Goal: Task Accomplishment & Management: Use online tool/utility

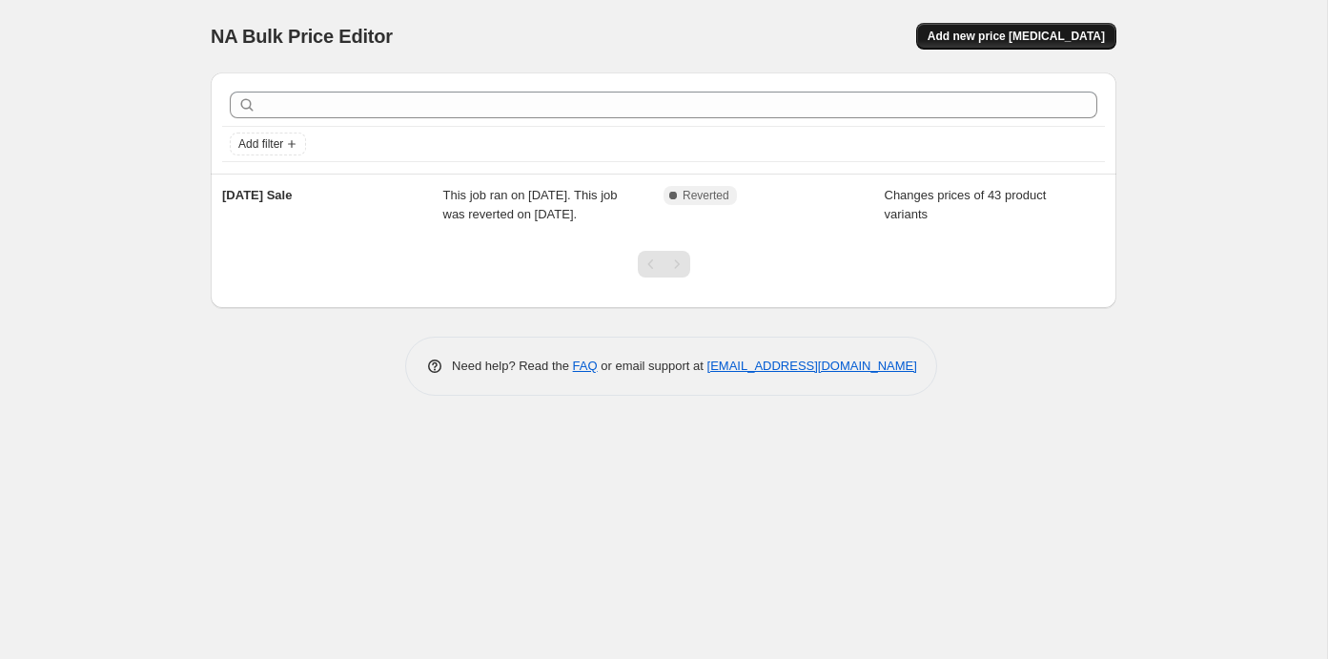
click at [1076, 36] on span "Add new price [MEDICAL_DATA]" at bounding box center [1016, 36] width 177 height 15
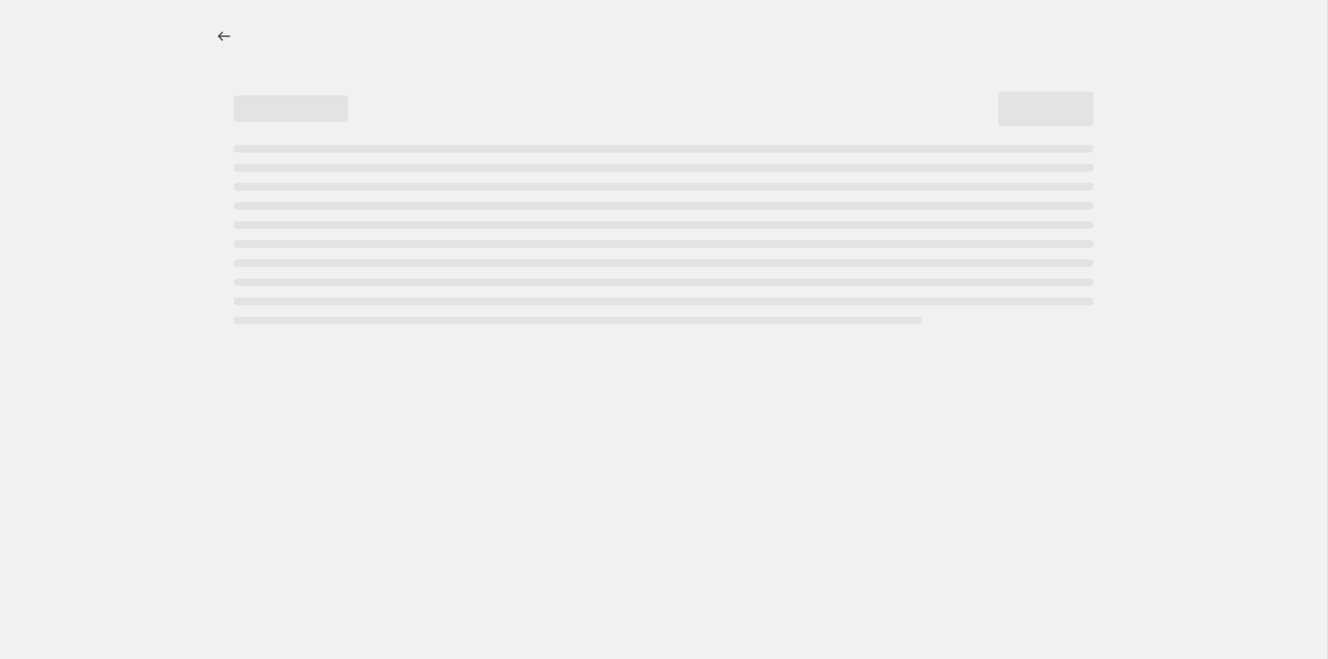
select select "percentage"
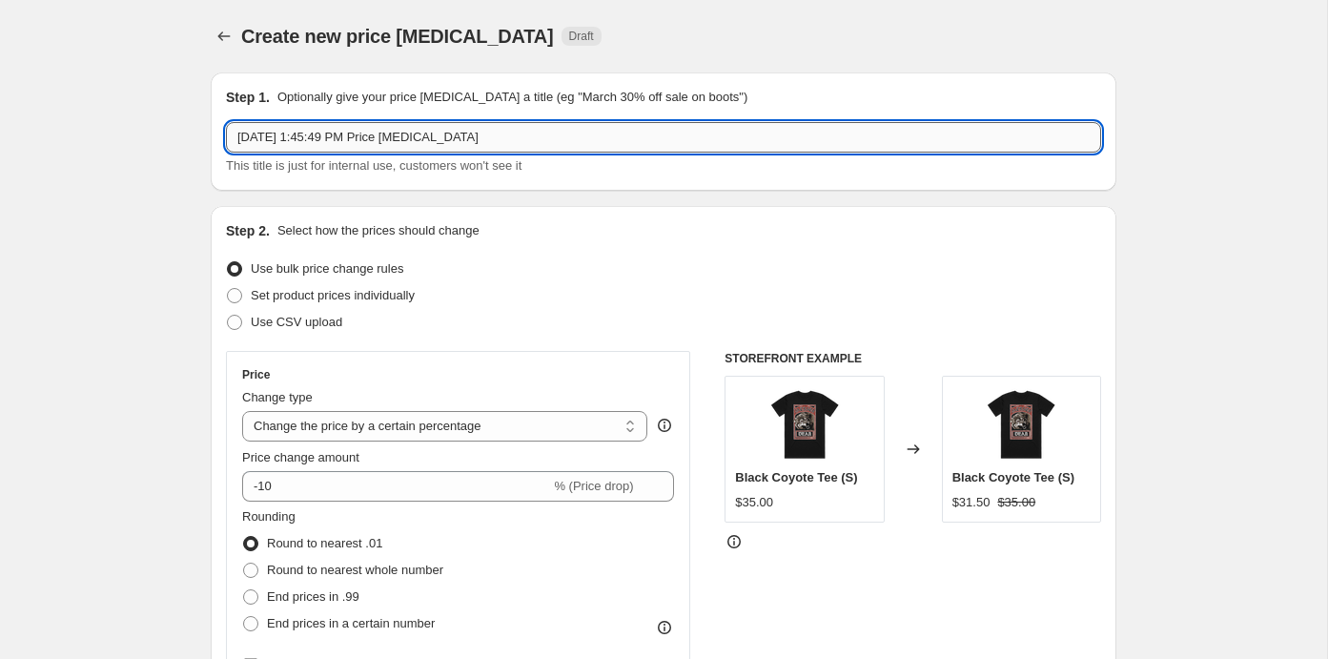
click at [783, 144] on input "[DATE] 1:45:49 PM Price [MEDICAL_DATA]" at bounding box center [663, 137] width 875 height 31
type input "B"
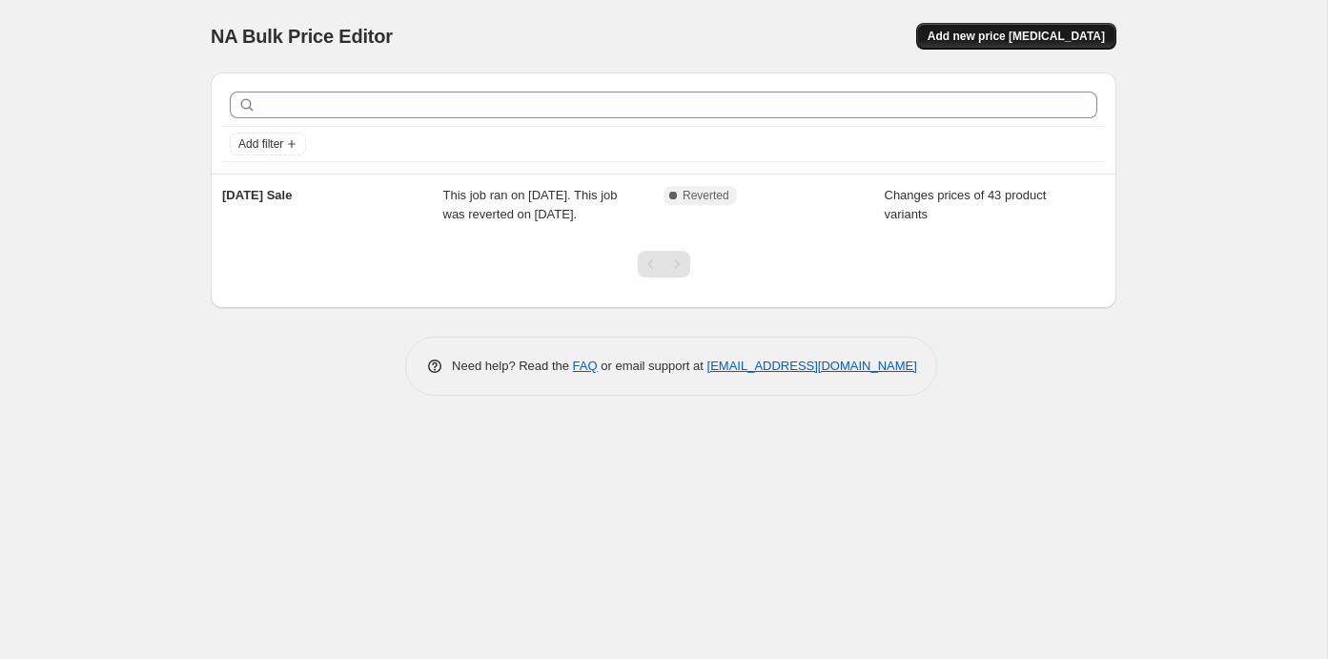
click at [1007, 38] on span "Add new price [MEDICAL_DATA]" at bounding box center [1016, 36] width 177 height 15
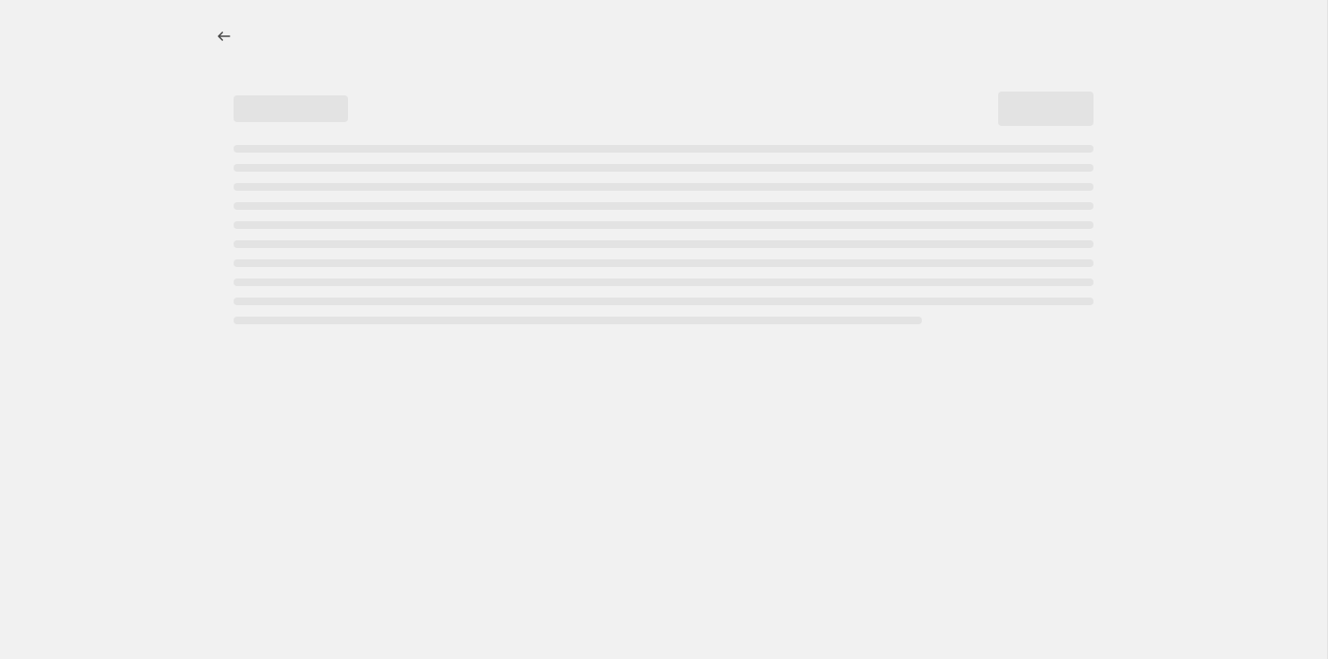
select select "percentage"
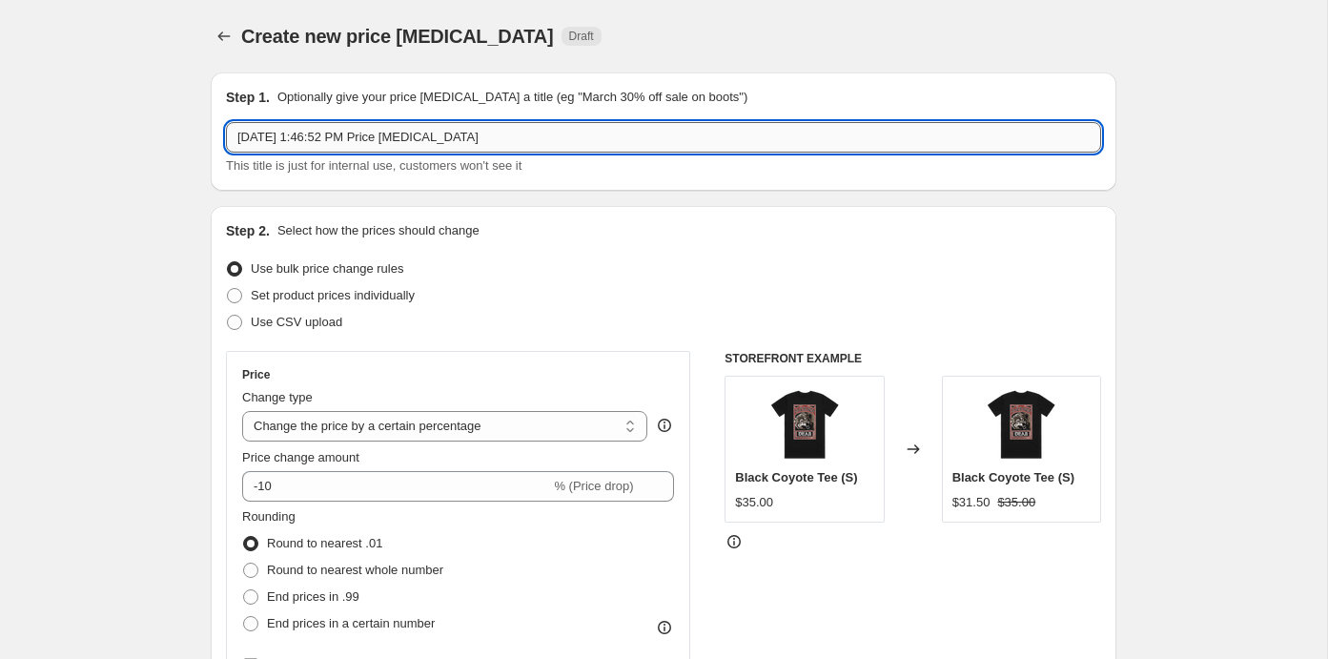
click at [732, 145] on input "Oct 13, 2025, 1:46:52 PM Price change job" at bounding box center [663, 137] width 875 height 31
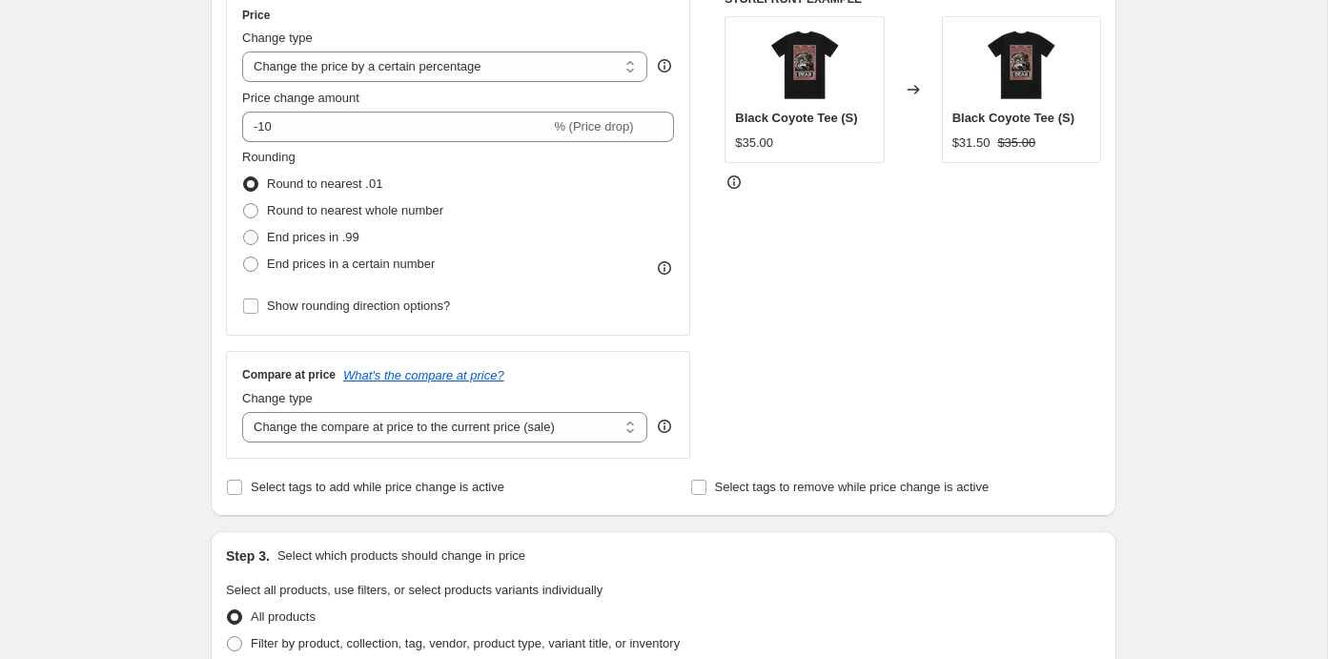
scroll to position [357, 0]
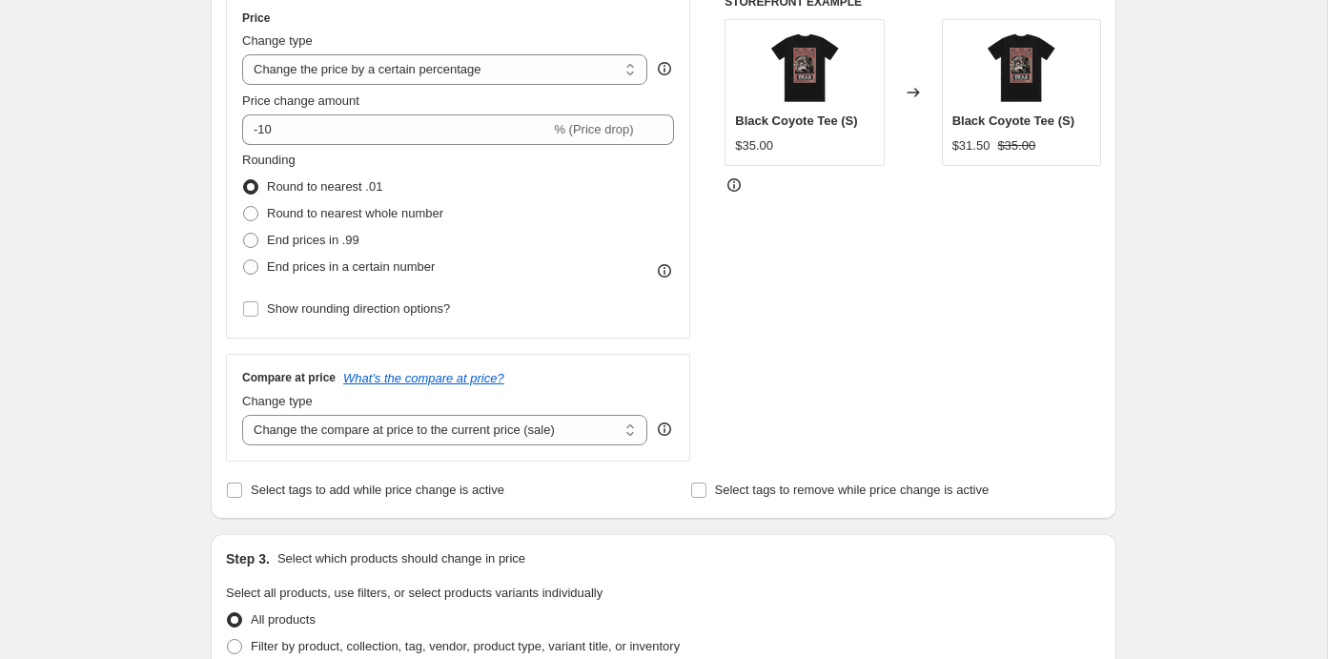
type input "2025 Black Friday"
click at [419, 151] on fieldset "Rounding Round to nearest .01 Round to nearest whole number End prices in .99 E…" at bounding box center [342, 216] width 201 height 130
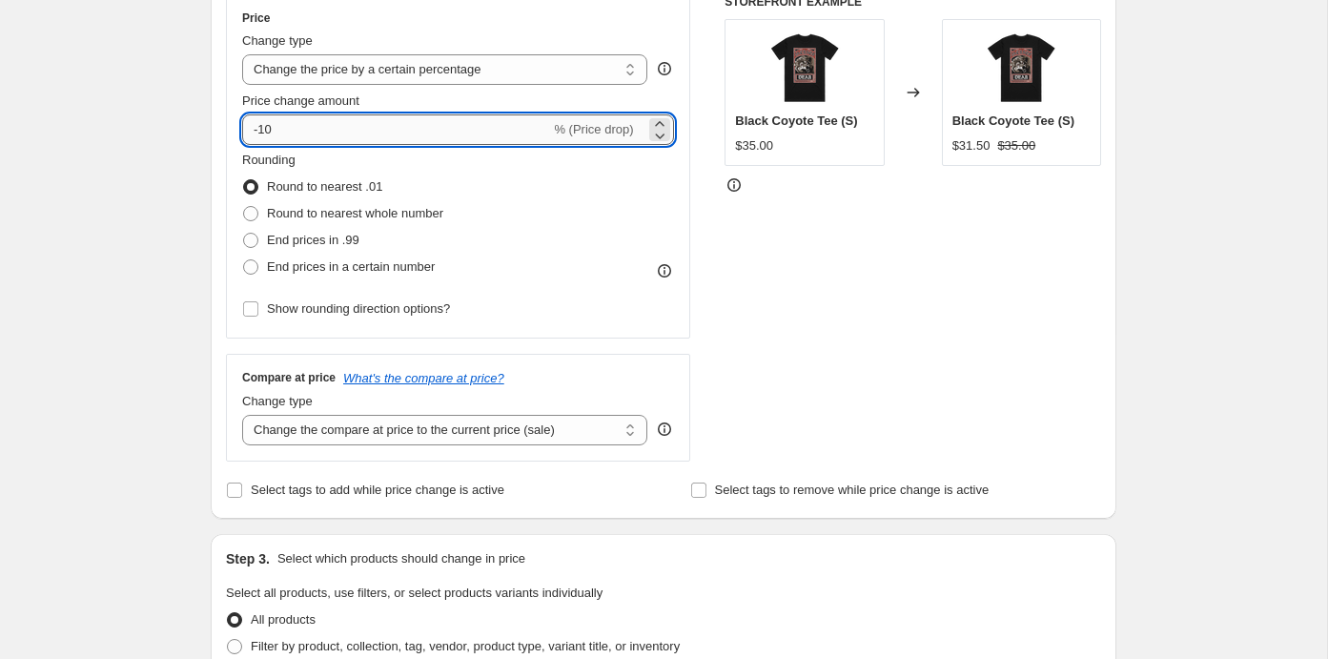
click at [419, 140] on input "-10" at bounding box center [396, 129] width 308 height 31
type input "-1"
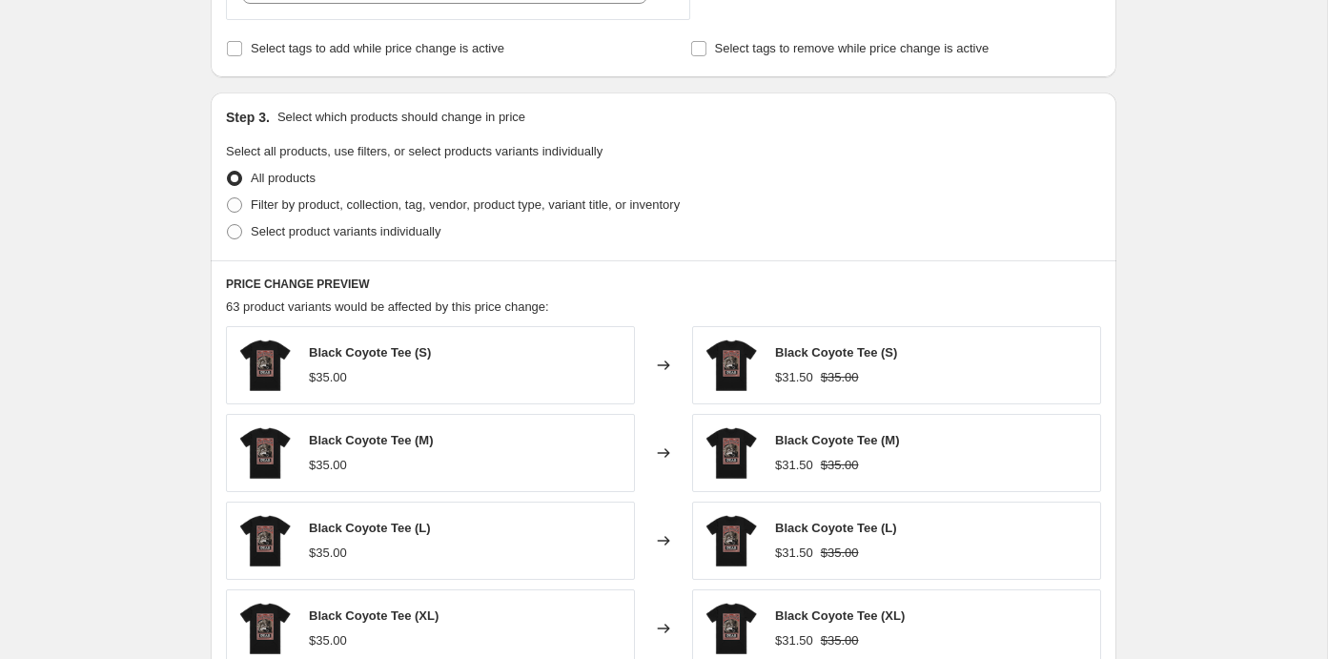
scroll to position [874, 0]
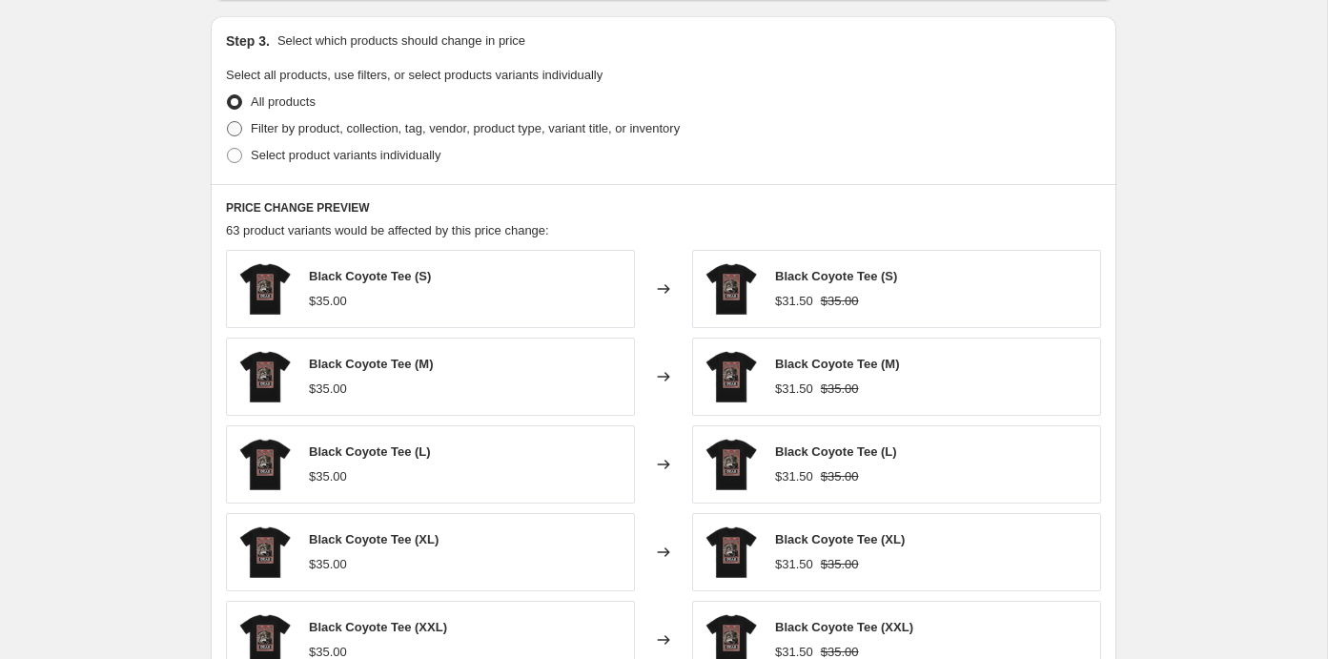
type input "-25"
click at [415, 128] on span "Filter by product, collection, tag, vendor, product type, variant title, or inv…" at bounding box center [465, 128] width 429 height 14
click at [228, 122] on input "Filter by product, collection, tag, vendor, product type, variant title, or inv…" at bounding box center [227, 121] width 1 height 1
radio input "true"
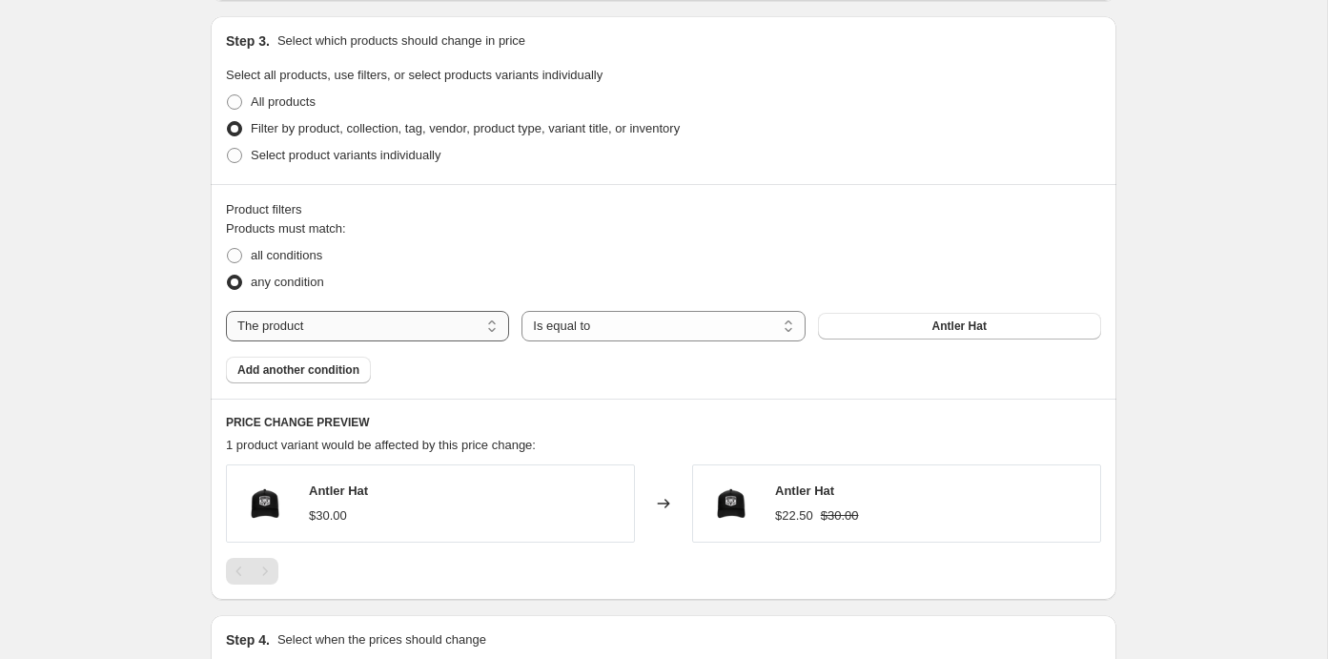
click at [424, 322] on select "The product The product's collection The product's tag The product's vendor The…" at bounding box center [367, 326] width 283 height 31
click at [568, 317] on select "Is equal to Is not equal to" at bounding box center [662, 326] width 283 height 31
click at [453, 320] on select "The product The product's collection The product's tag The product's vendor The…" at bounding box center [367, 326] width 283 height 31
select select "collection"
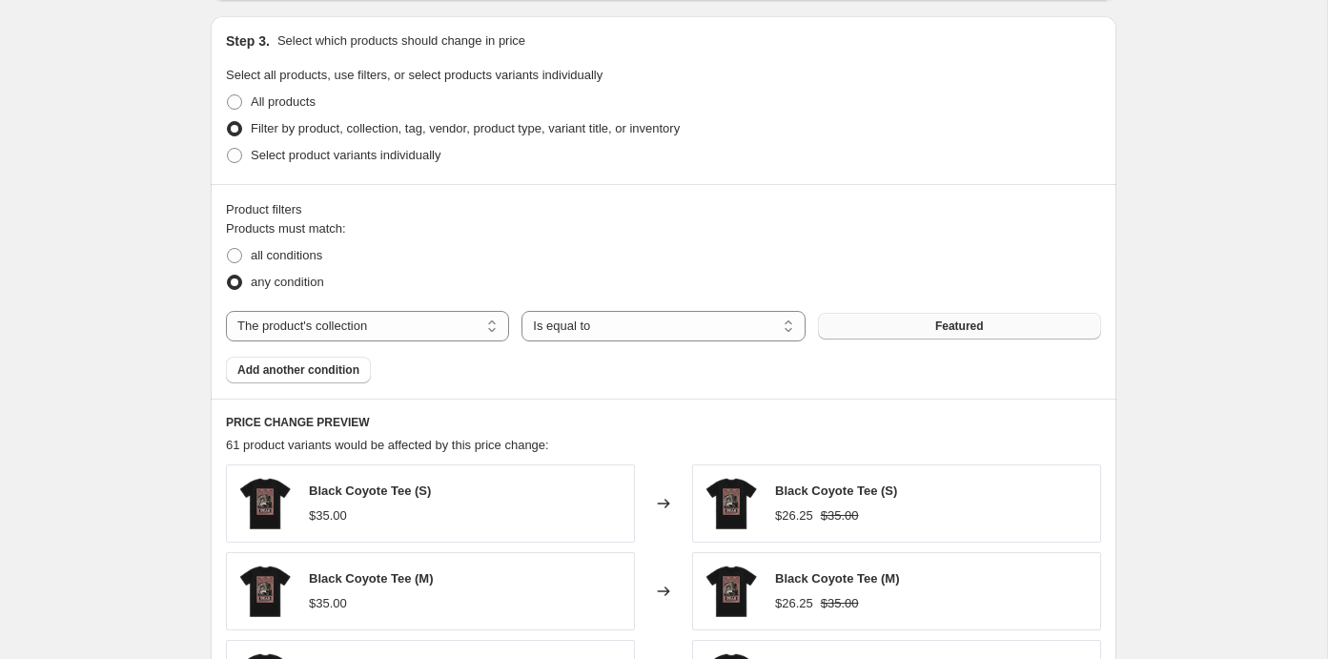
click at [935, 322] on span "Featured" at bounding box center [959, 325] width 49 height 15
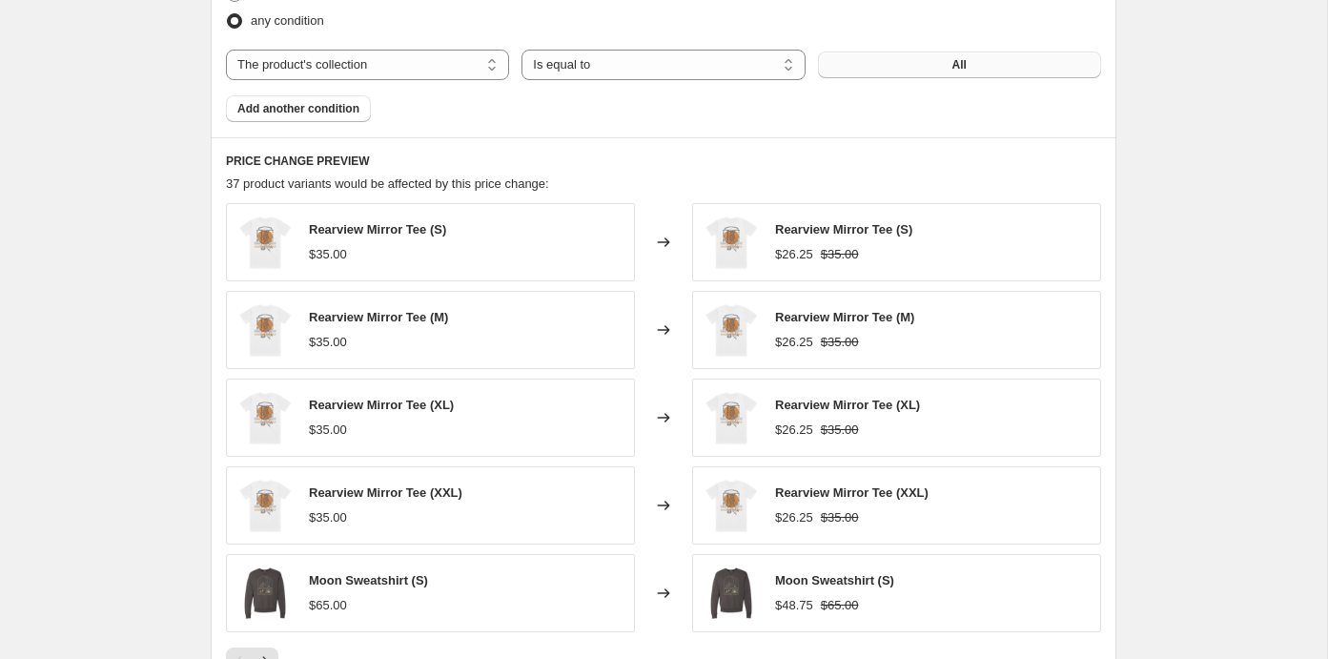
scroll to position [1436, 0]
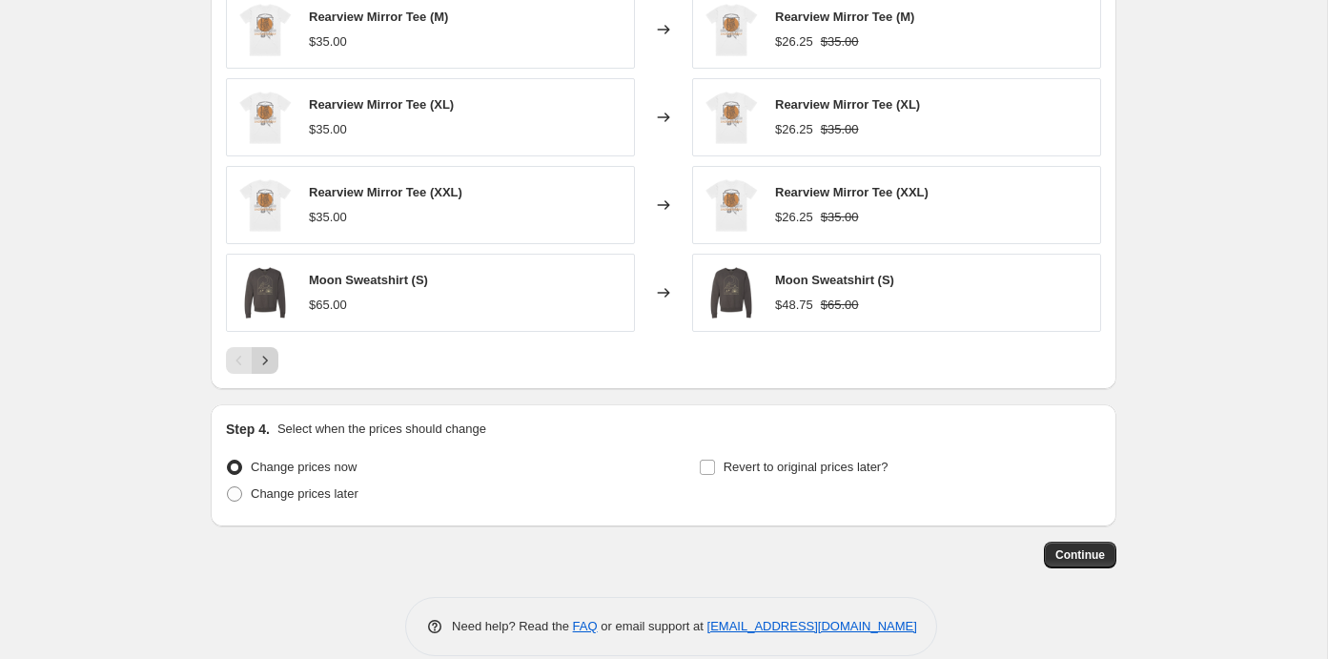
click at [260, 351] on icon "Next" at bounding box center [264, 360] width 19 height 19
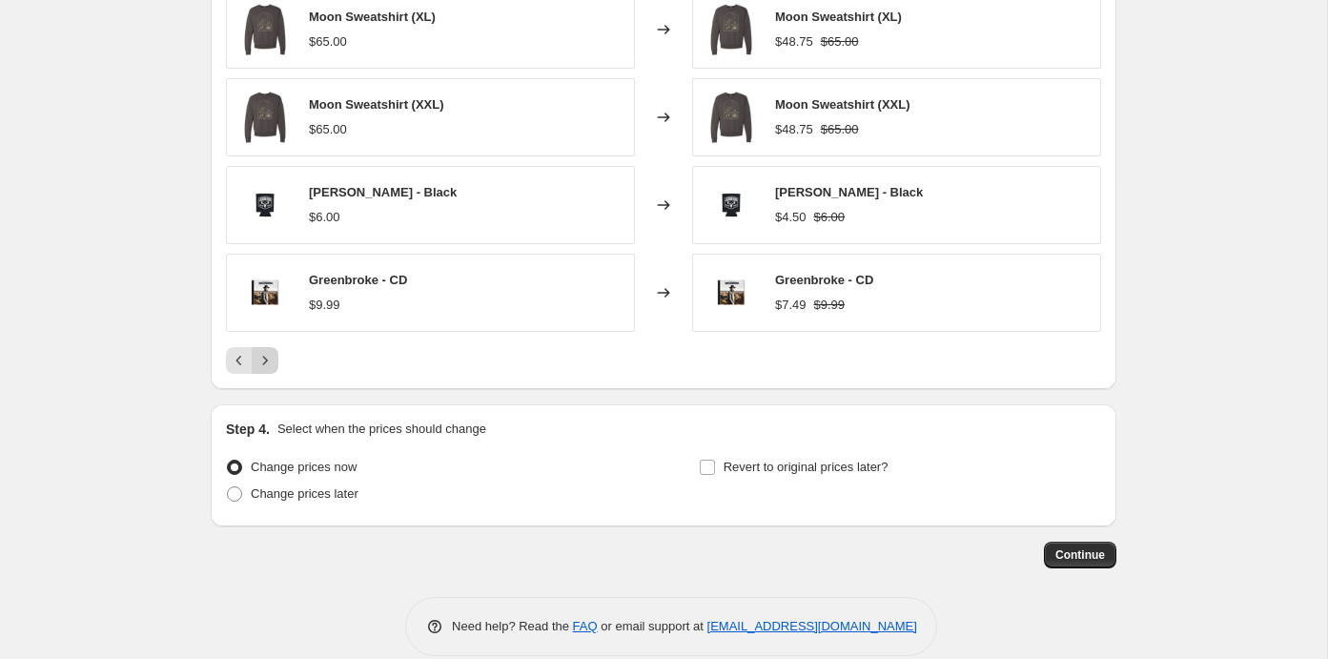
click at [264, 355] on icon "Next" at bounding box center [264, 360] width 19 height 19
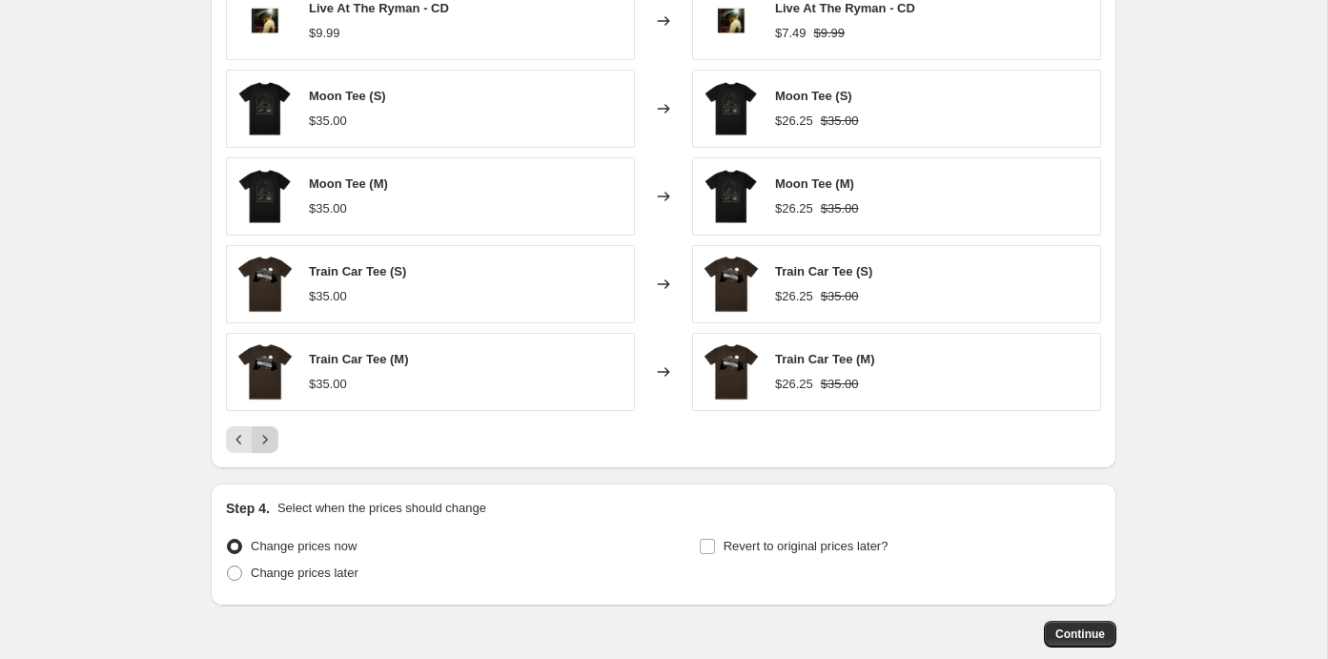
scroll to position [1321, 0]
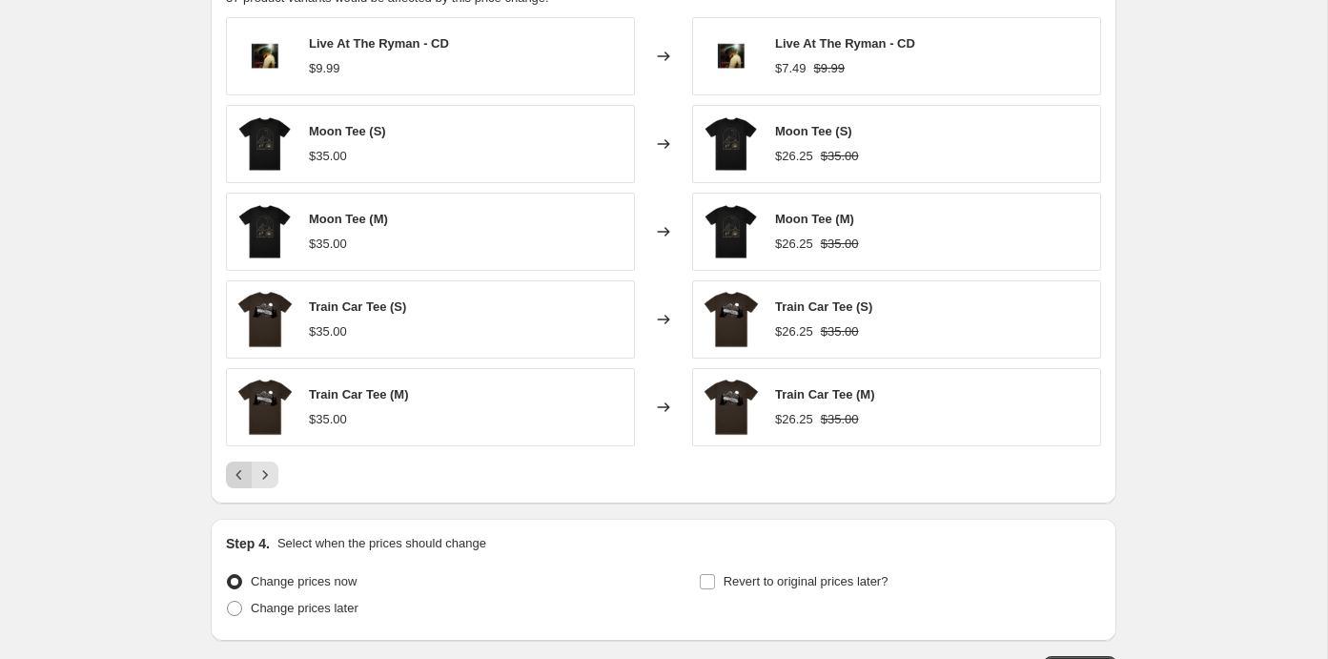
click at [234, 468] on icon "Previous" at bounding box center [239, 474] width 19 height 19
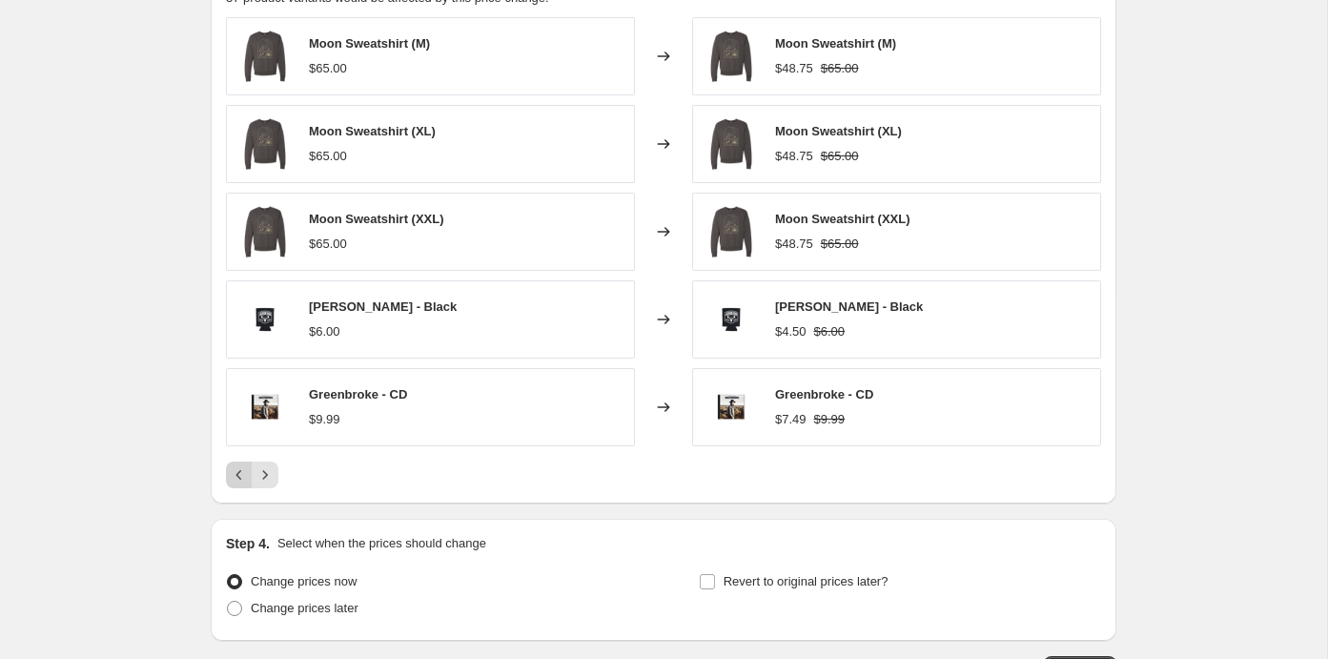
click at [246, 465] on icon "Previous" at bounding box center [239, 474] width 19 height 19
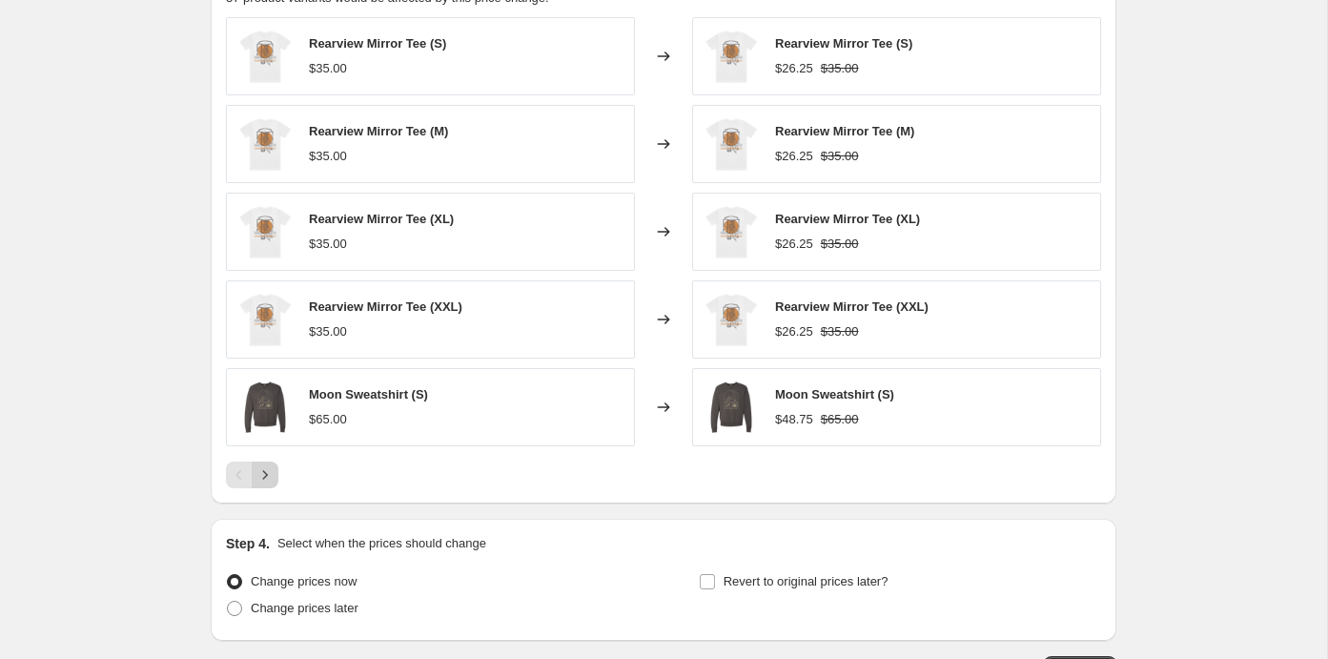
click at [268, 466] on icon "Next" at bounding box center [264, 474] width 19 height 19
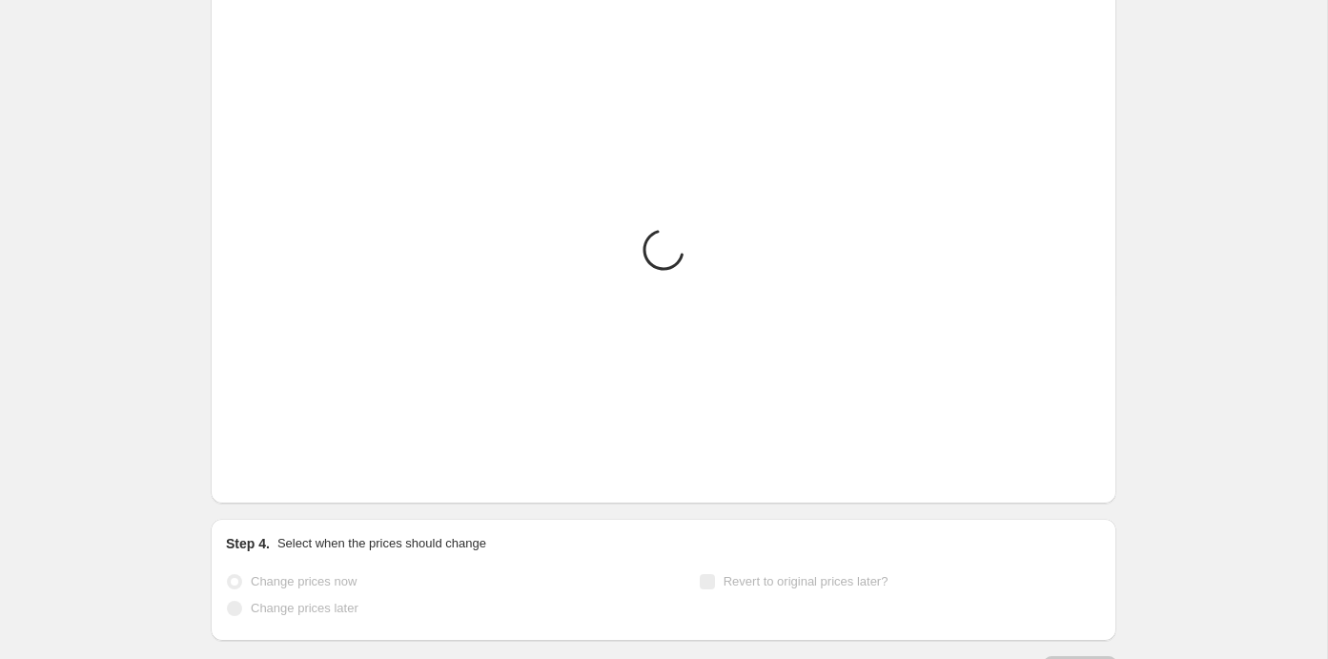
click at [268, 466] on icon "Next" at bounding box center [264, 474] width 19 height 19
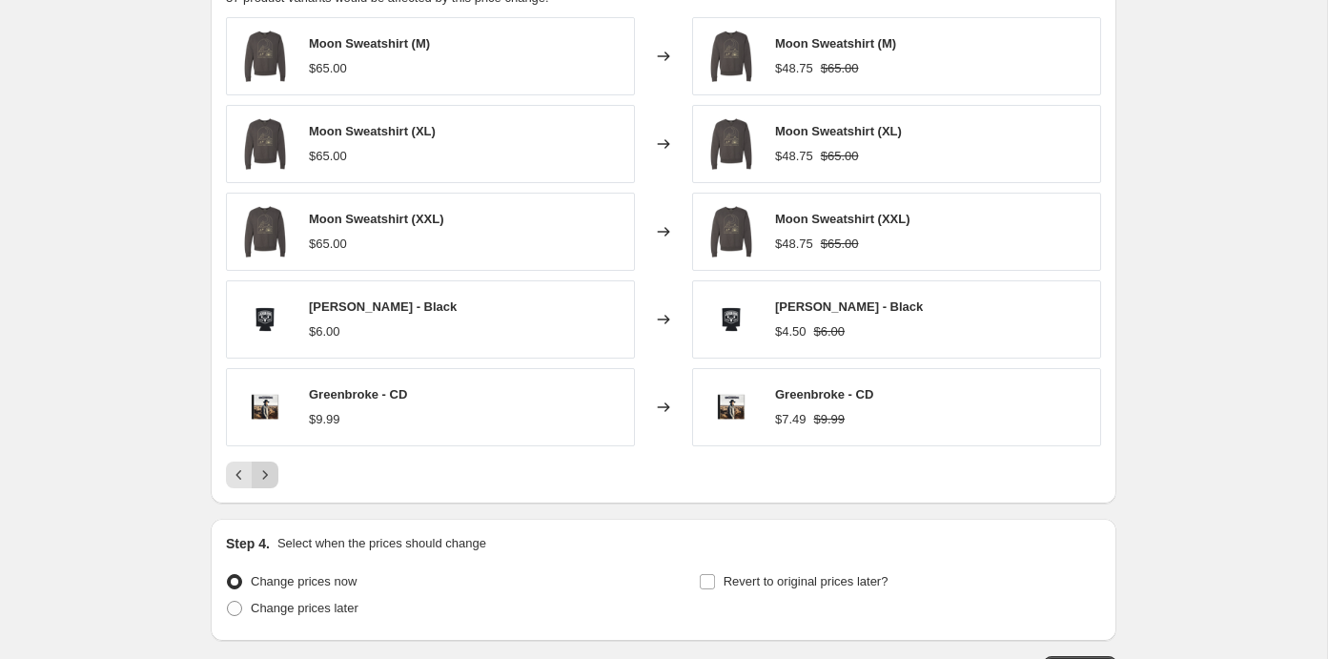
click at [268, 466] on icon "Next" at bounding box center [264, 474] width 19 height 19
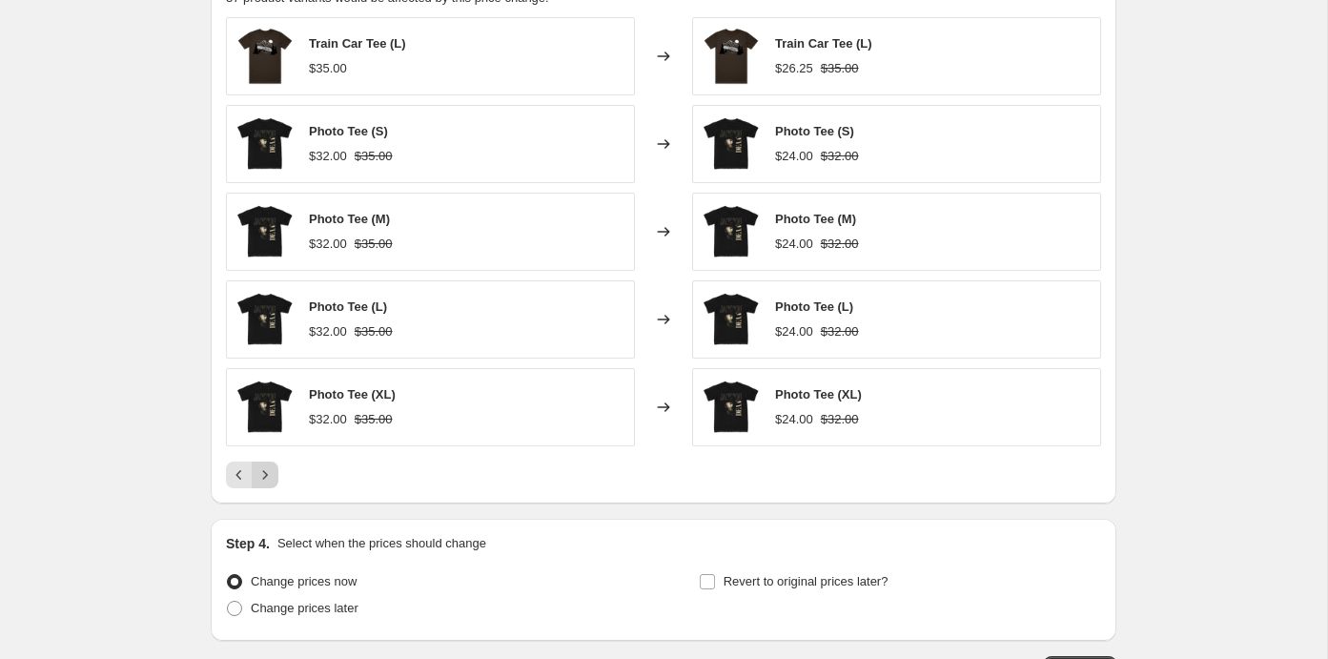
click at [268, 466] on icon "Next" at bounding box center [264, 474] width 19 height 19
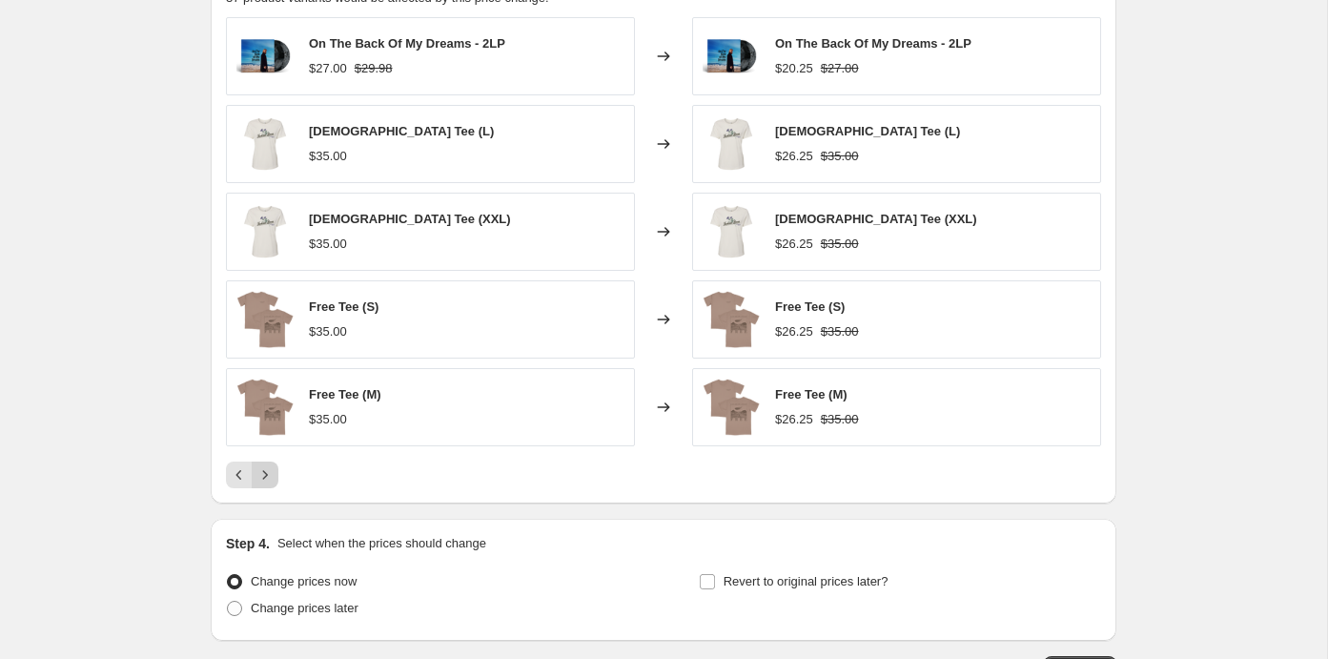
click at [268, 466] on icon "Next" at bounding box center [264, 474] width 19 height 19
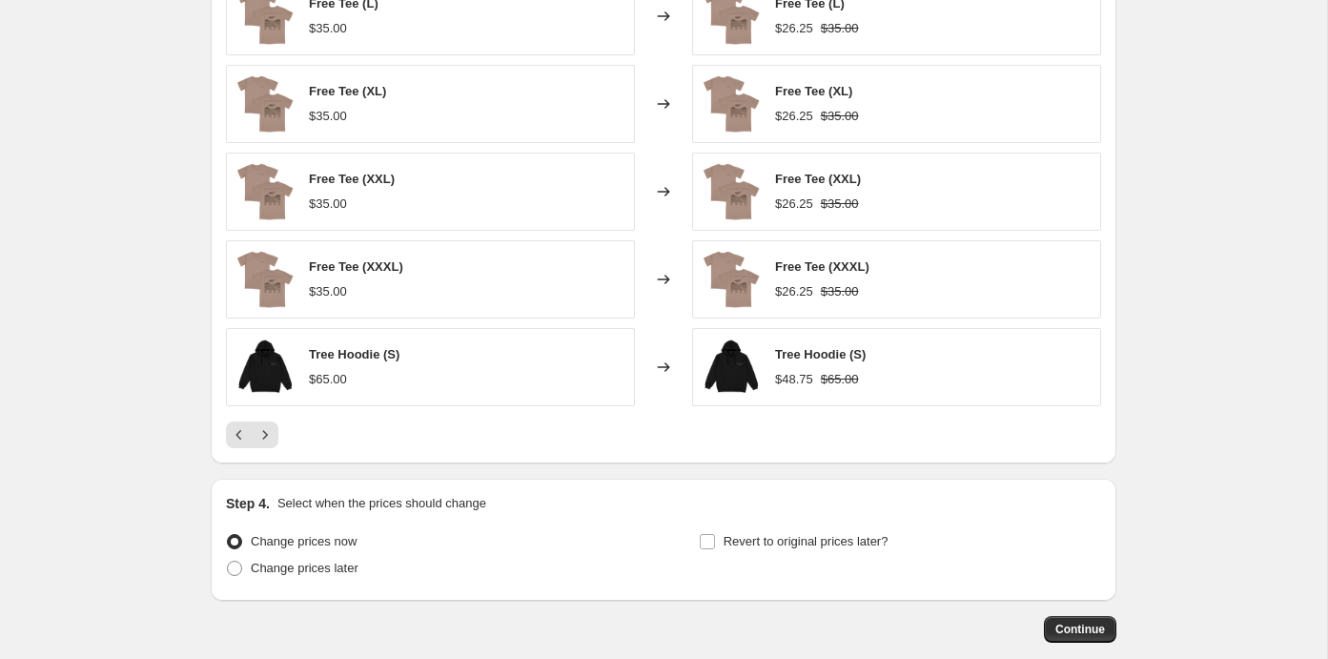
scroll to position [1385, 0]
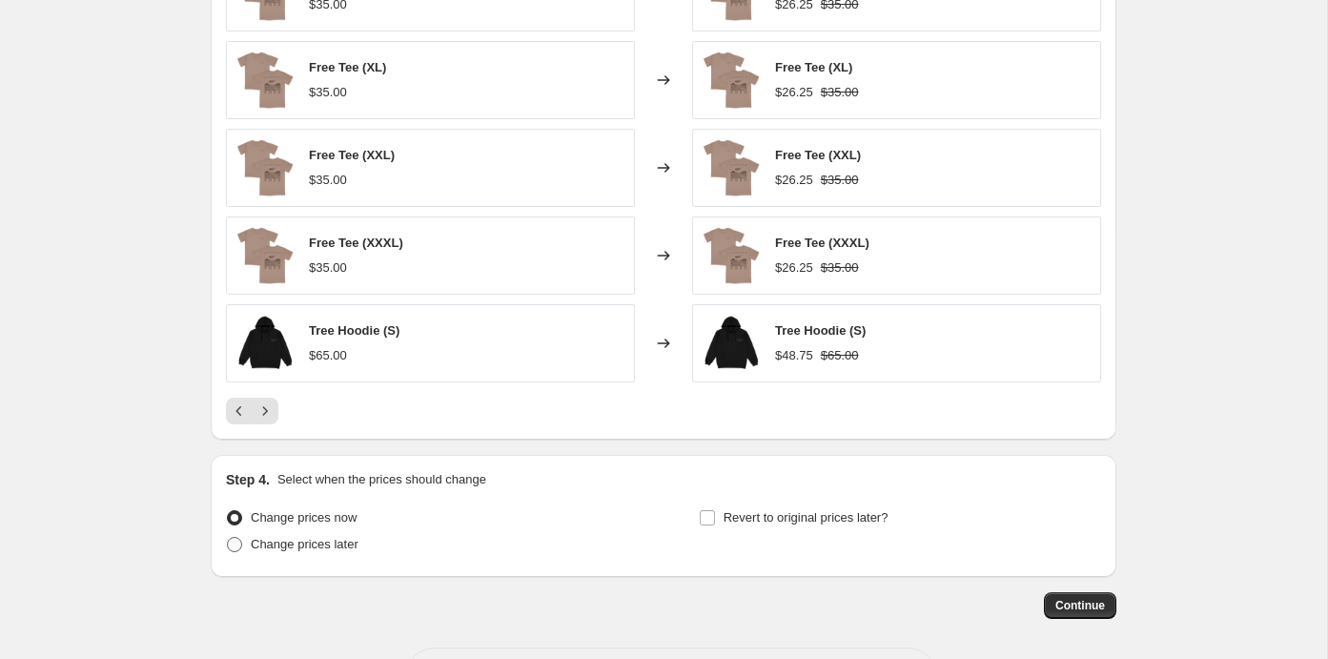
click at [246, 539] on label "Change prices later" at bounding box center [292, 544] width 133 height 27
click at [228, 538] on input "Change prices later" at bounding box center [227, 537] width 1 height 1
radio input "true"
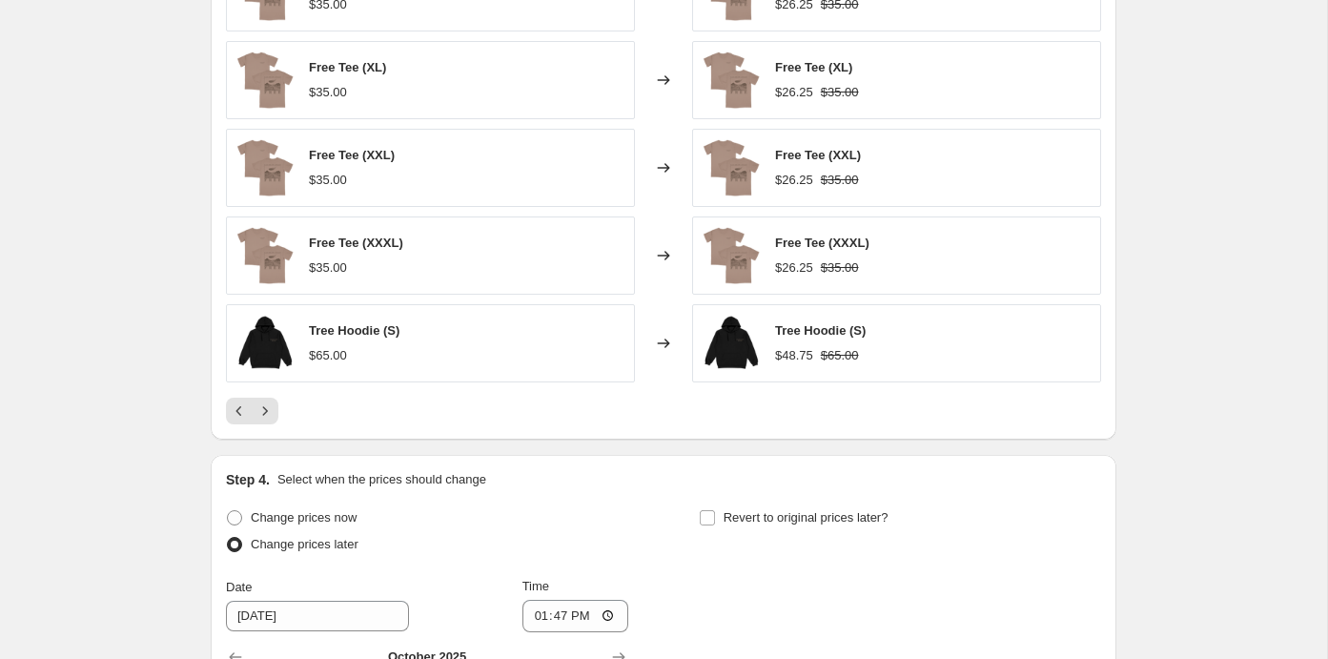
scroll to position [1655, 0]
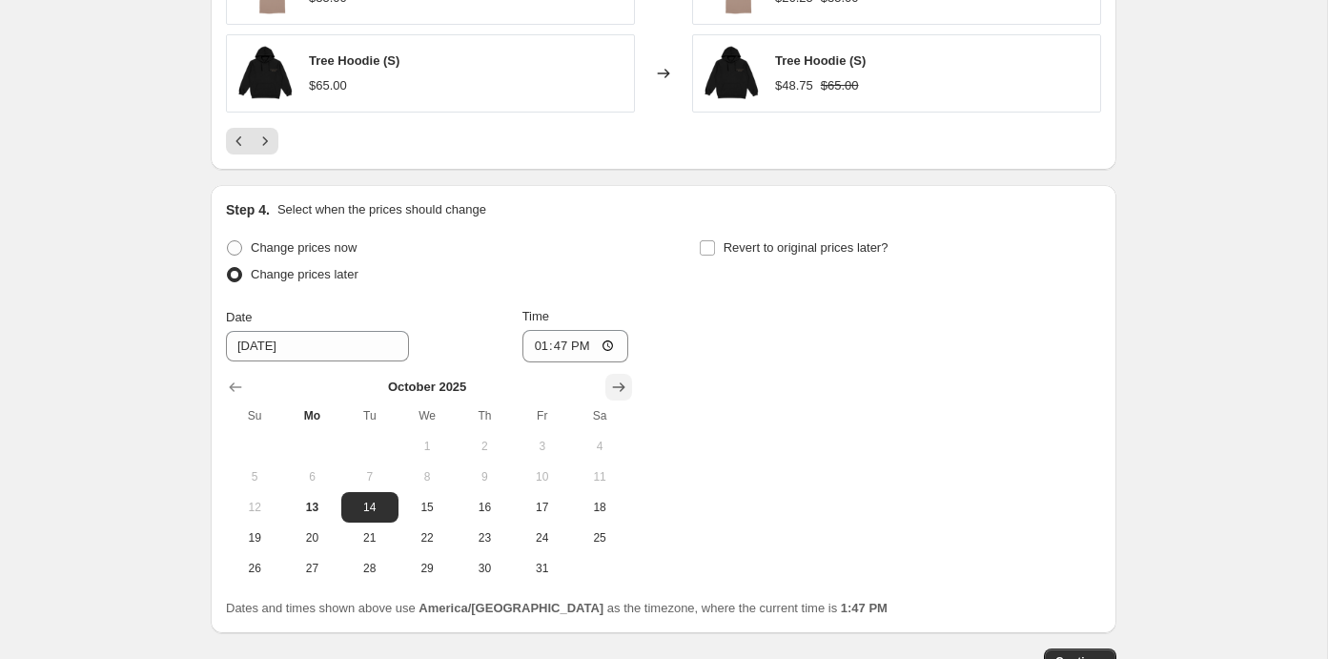
click at [619, 381] on icon "Show next month, November 2025" at bounding box center [618, 387] width 19 height 19
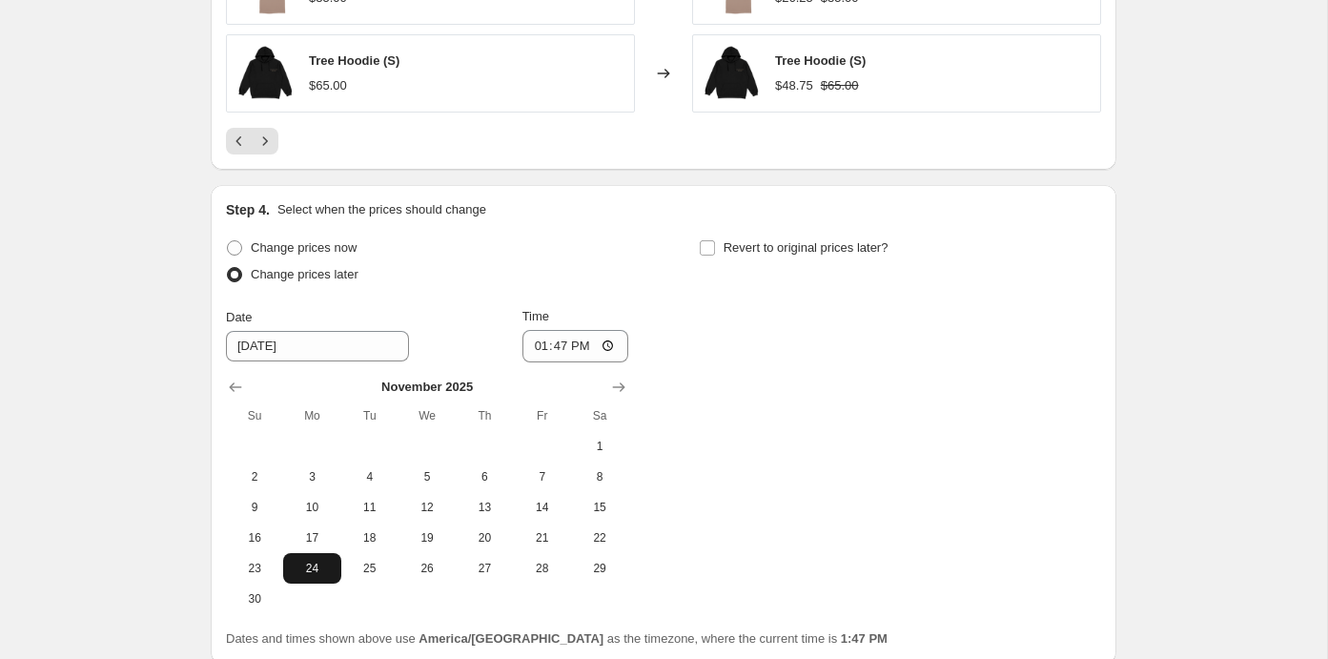
click at [323, 561] on span "24" at bounding box center [312, 568] width 42 height 15
type input "11/24/2025"
click at [572, 336] on input "13:47" at bounding box center [575, 346] width 107 height 32
click at [532, 338] on input "01:47" at bounding box center [575, 346] width 107 height 32
click at [556, 338] on input "00:47" at bounding box center [575, 346] width 107 height 32
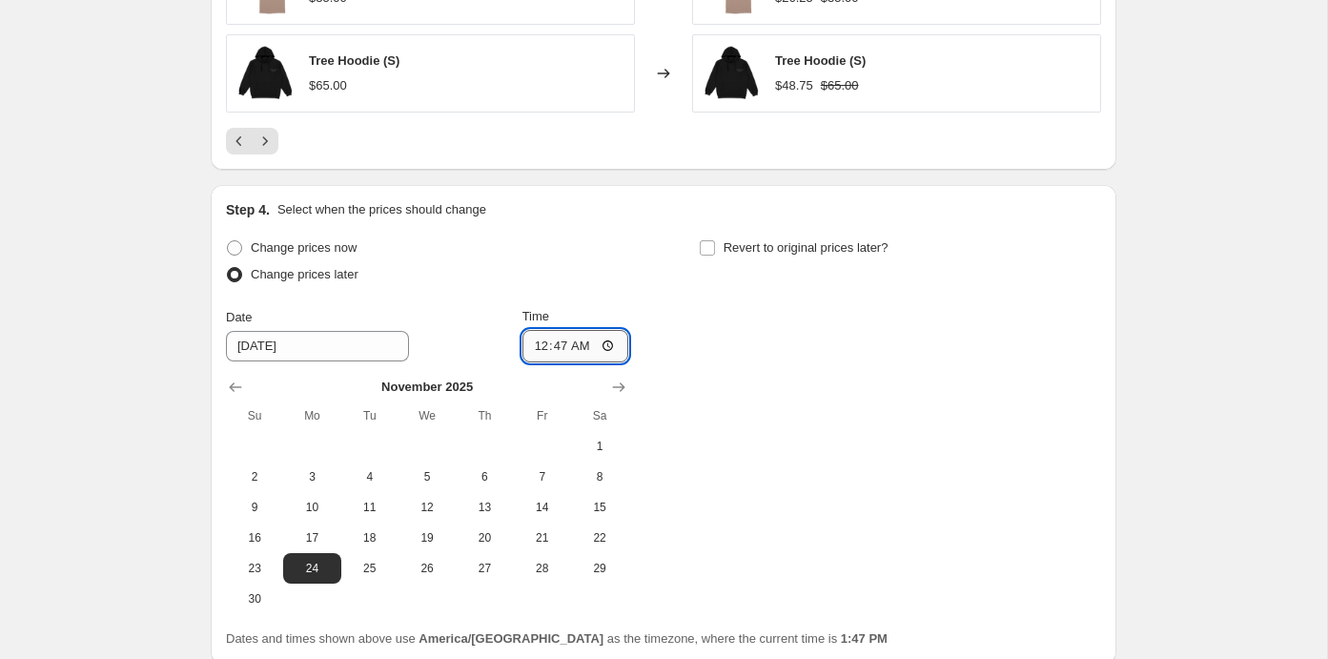
type input "00:00"
click at [712, 240] on input "Revert to original prices later?" at bounding box center [707, 247] width 15 height 15
checkbox input "true"
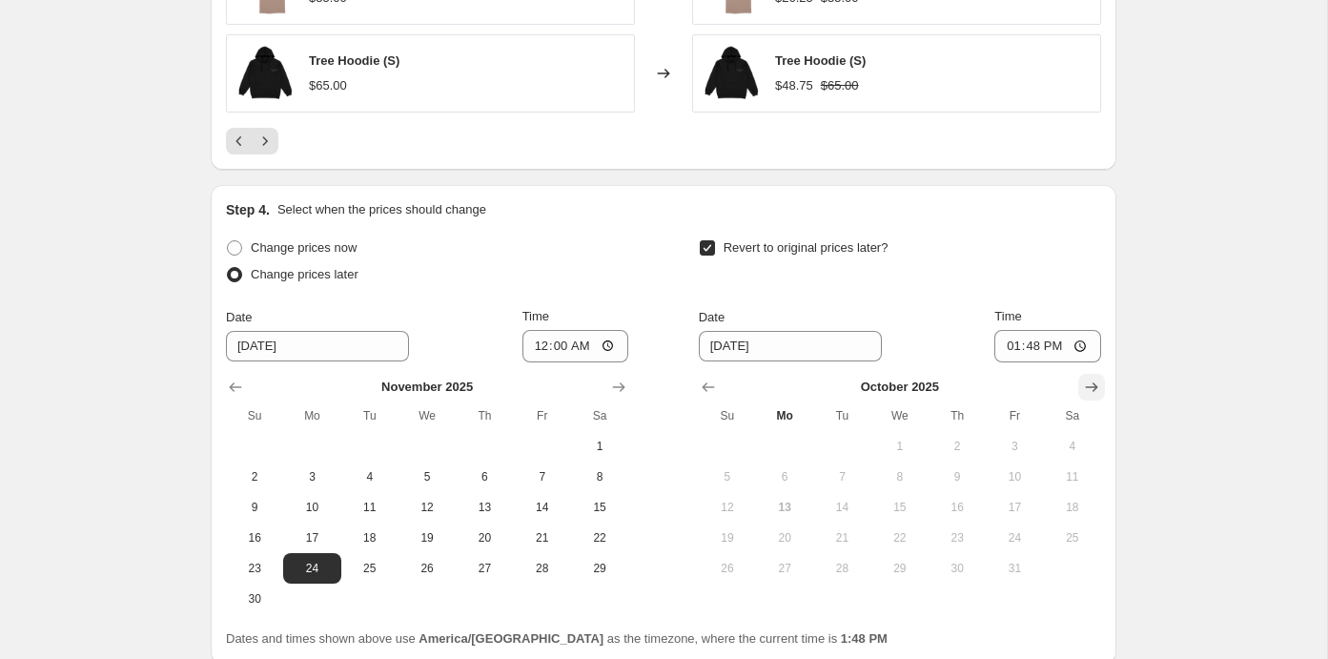
click at [1086, 383] on icon "Show next month, November 2025" at bounding box center [1091, 387] width 19 height 19
click at [1086, 383] on icon "Show next month, December 2025" at bounding box center [1091, 387] width 19 height 19
click at [790, 439] on span "1" at bounding box center [785, 446] width 42 height 15
type input "12/1/2025"
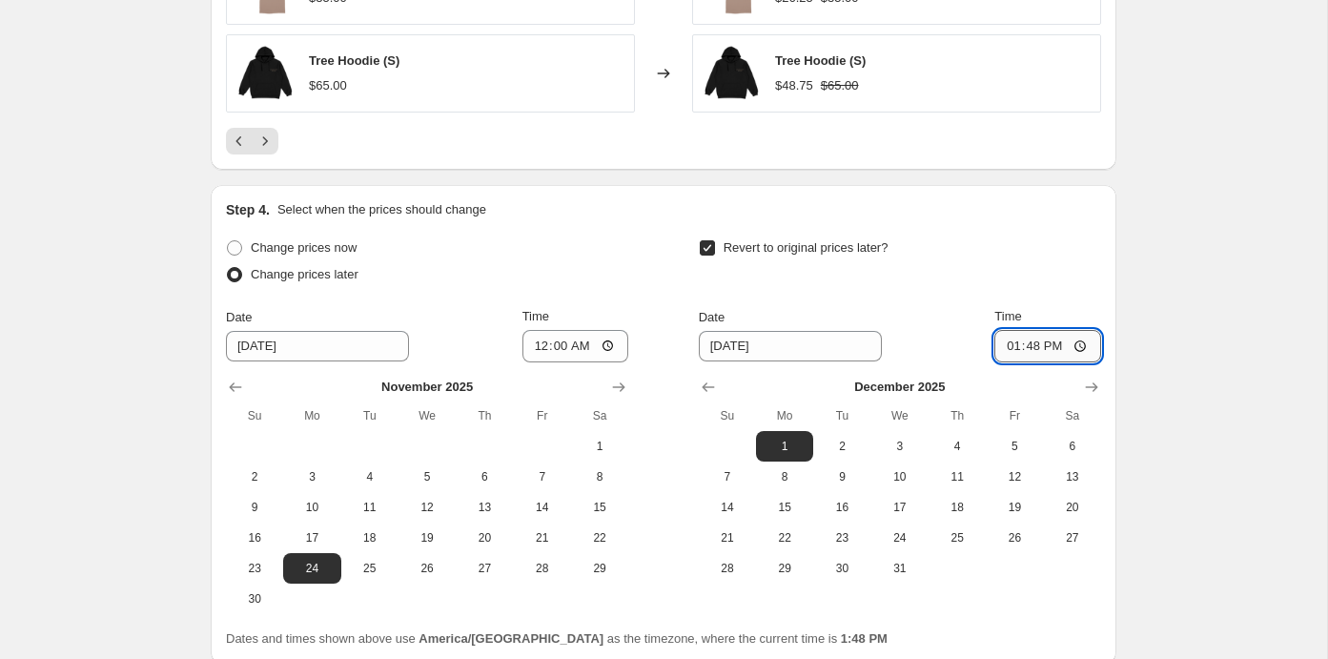
click at [1005, 340] on input "13:48" at bounding box center [1047, 346] width 107 height 32
type input "23:59"
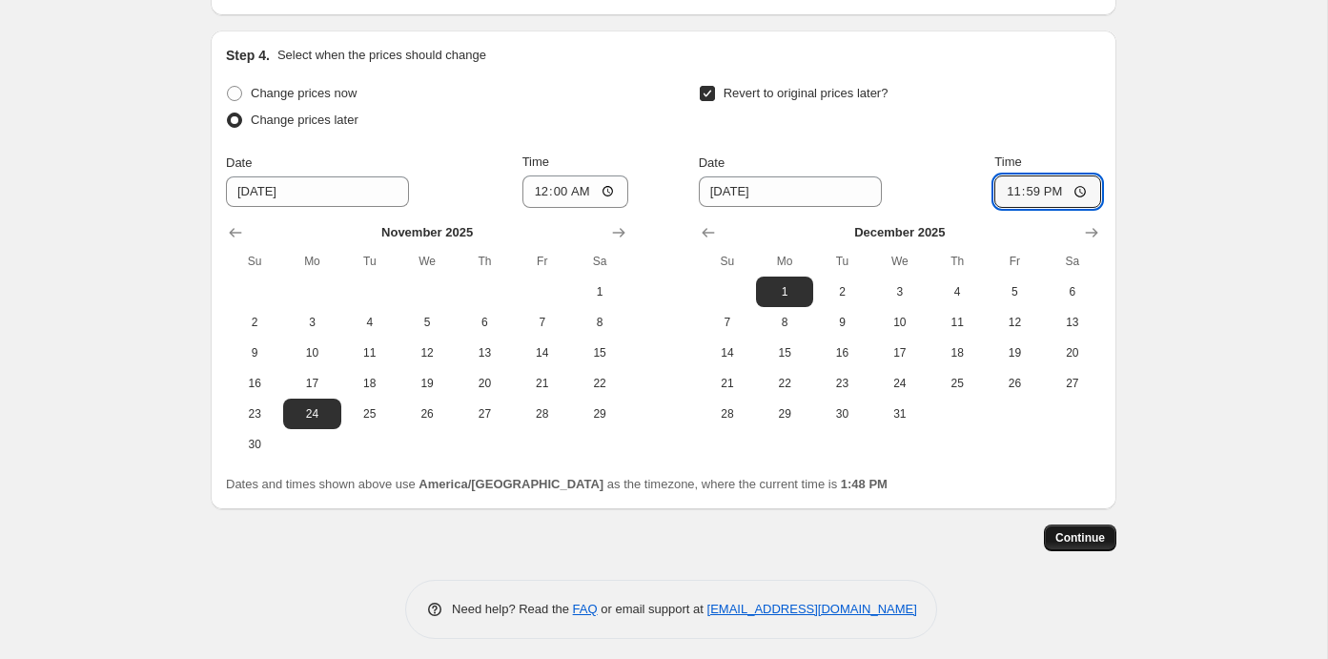
click at [1083, 536] on span "Continue" at bounding box center [1080, 537] width 50 height 15
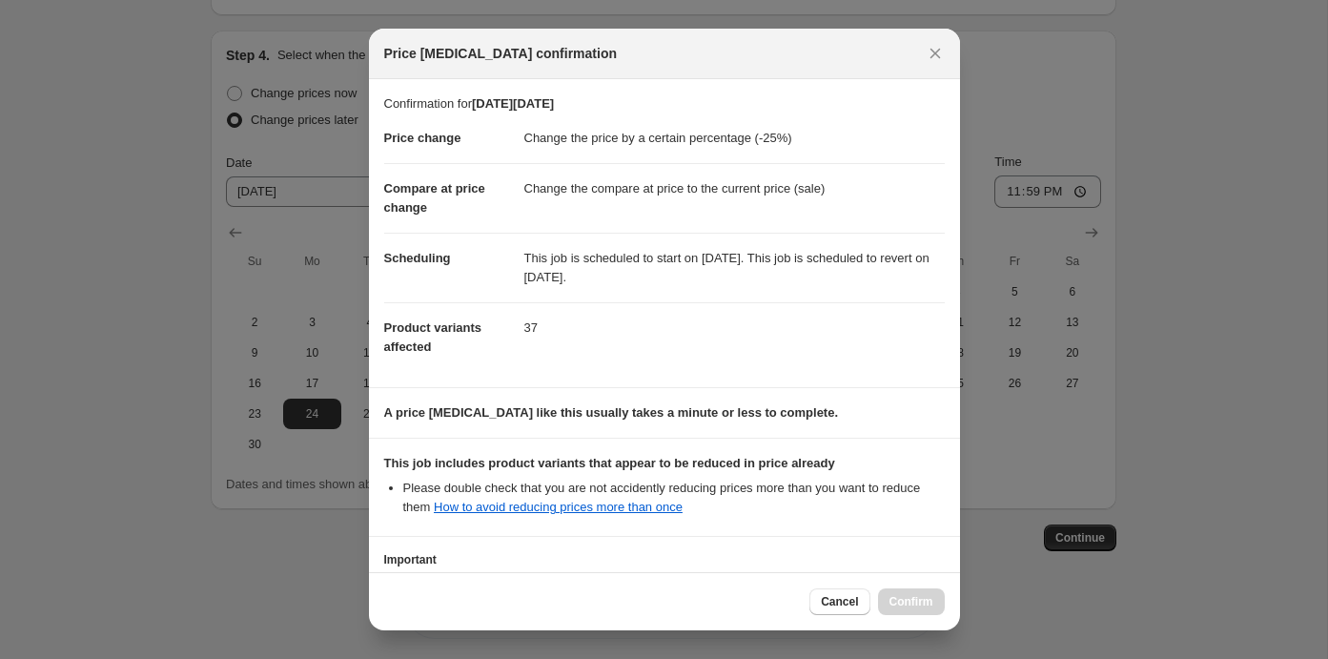
scroll to position [135, 0]
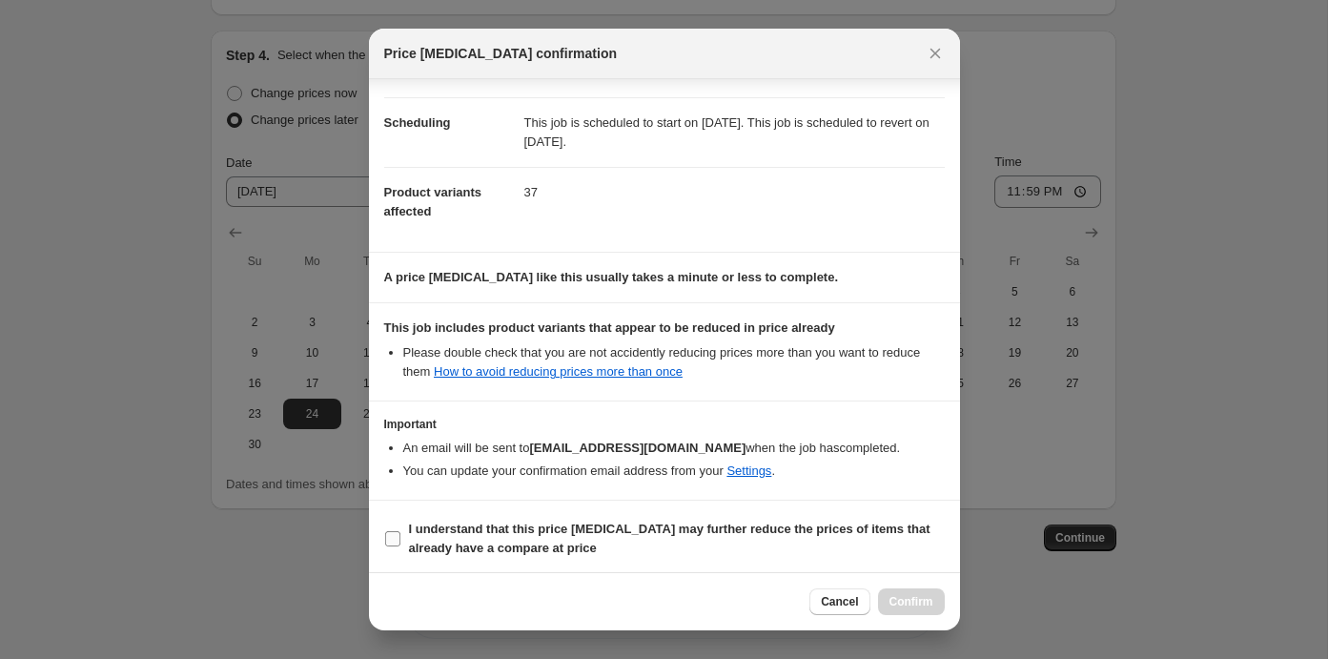
click at [471, 521] on b "I understand that this price change job may further reduce the prices of items …" at bounding box center [669, 537] width 521 height 33
click at [400, 531] on input "I understand that this price change job may further reduce the prices of items …" at bounding box center [392, 538] width 15 height 15
checkbox input "true"
click at [925, 596] on span "Confirm" at bounding box center [911, 601] width 44 height 15
